Goal: Task Accomplishment & Management: Manage account settings

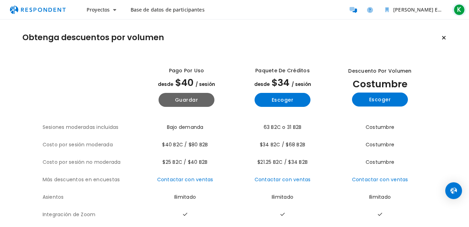
click at [459, 11] on span "K" at bounding box center [458, 9] width 11 height 11
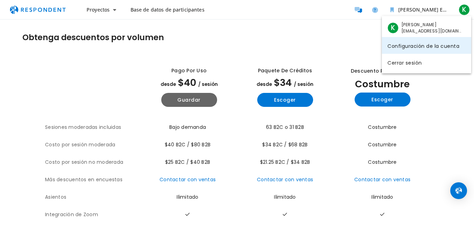
click at [454, 47] on link "Configuración de la cuenta" at bounding box center [426, 45] width 89 height 17
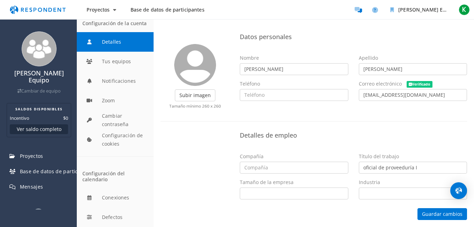
scroll to position [14, 0]
click at [55, 94] on font "Cambiar de equipo" at bounding box center [40, 91] width 39 height 6
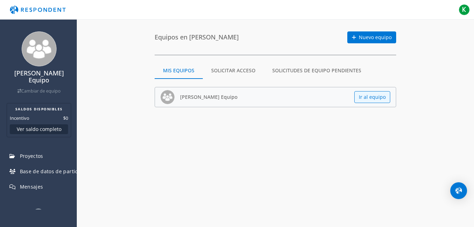
click at [352, 72] on md-tab-item "Solicitudes de equipo pendientes" at bounding box center [317, 70] width 106 height 17
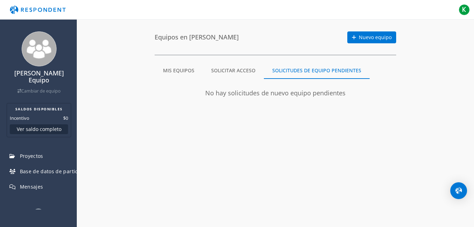
click at [253, 67] on md-tab-item "Solicitar acceso" at bounding box center [233, 70] width 61 height 17
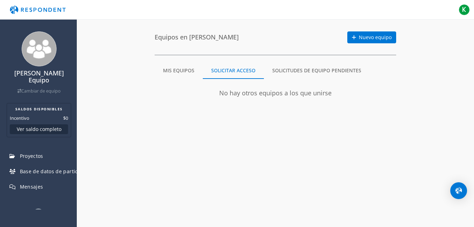
click at [173, 70] on md-tab-item "Mis equipos" at bounding box center [179, 70] width 48 height 17
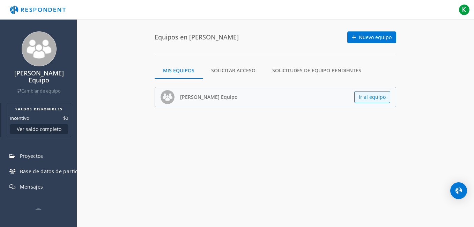
click at [49, 133] on button "Ver saldo completo" at bounding box center [39, 129] width 58 height 10
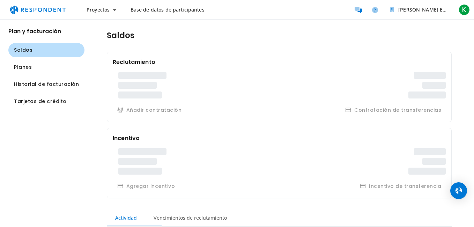
click at [52, 138] on app-navigation-list "Plan y facturación Saldos Planes Historial de facturación Tarjetas de crédito" at bounding box center [42, 123] width 84 height 207
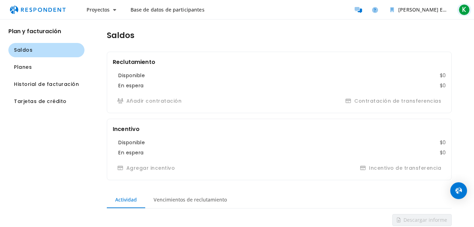
click at [464, 14] on span "K" at bounding box center [463, 9] width 11 height 11
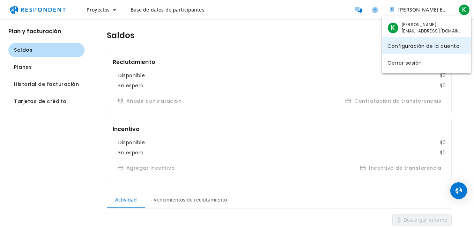
click at [437, 48] on link "Configuración de la cuenta" at bounding box center [426, 45] width 89 height 17
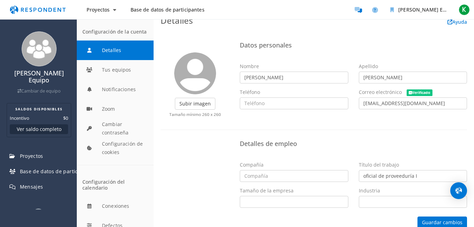
scroll to position [18, 0]
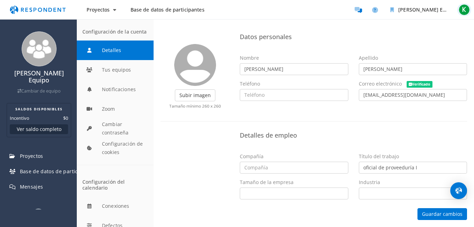
click at [467, 12] on span "K" at bounding box center [463, 9] width 11 height 11
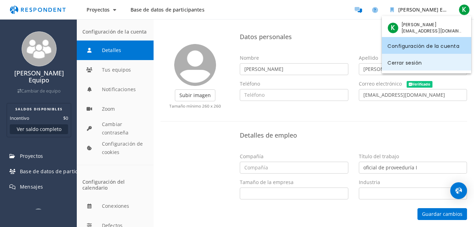
click at [416, 67] on link "Cerrar sesión" at bounding box center [426, 62] width 89 height 17
